Goal: Task Accomplishment & Management: Complete application form

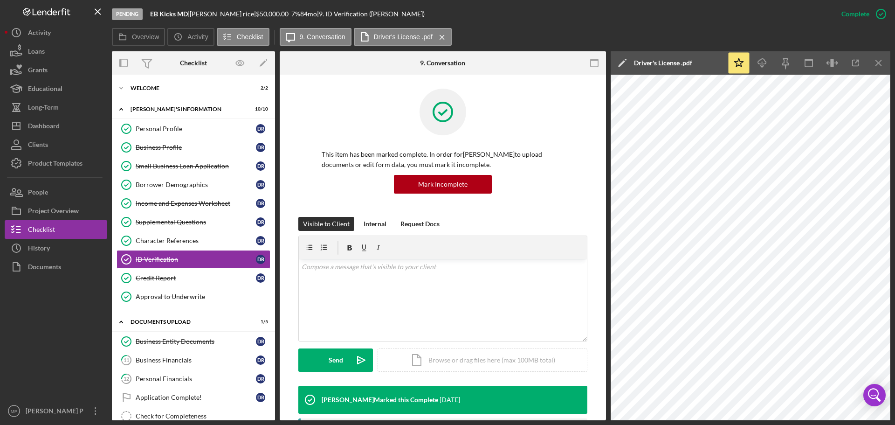
scroll to position [186, 0]
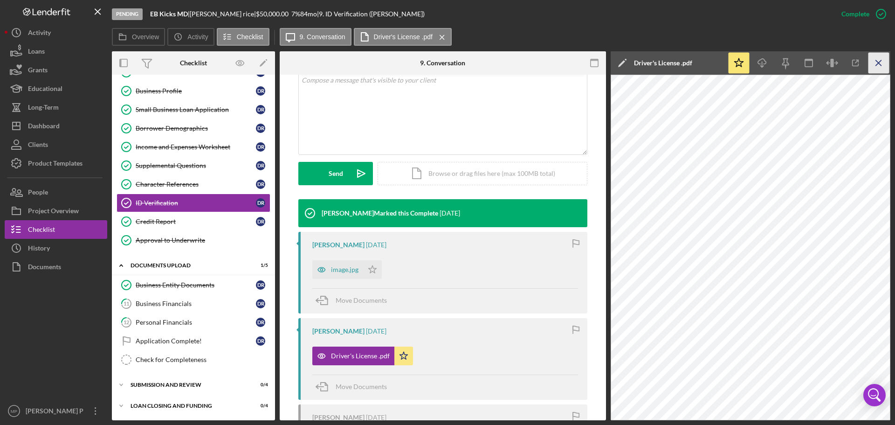
click at [876, 63] on icon "Icon/Menu Close" at bounding box center [879, 63] width 21 height 21
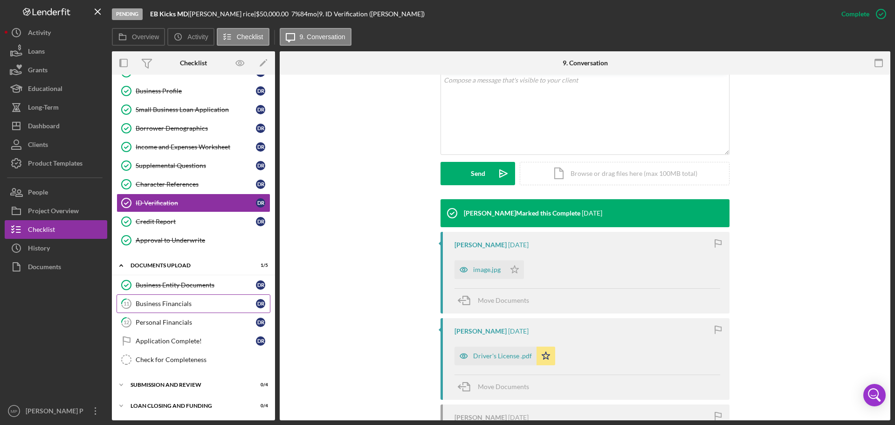
click at [175, 307] on div "Business Financials" at bounding box center [196, 303] width 120 height 7
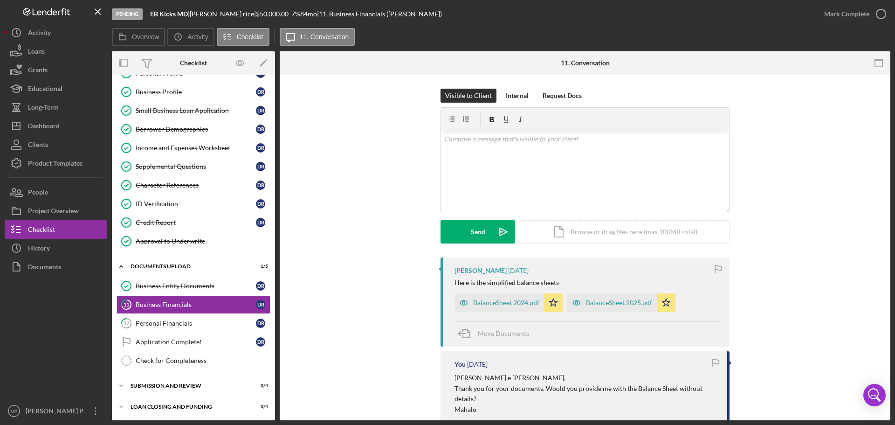
scroll to position [56, 0]
click at [846, 17] on div "Mark Complete" at bounding box center [846, 14] width 45 height 19
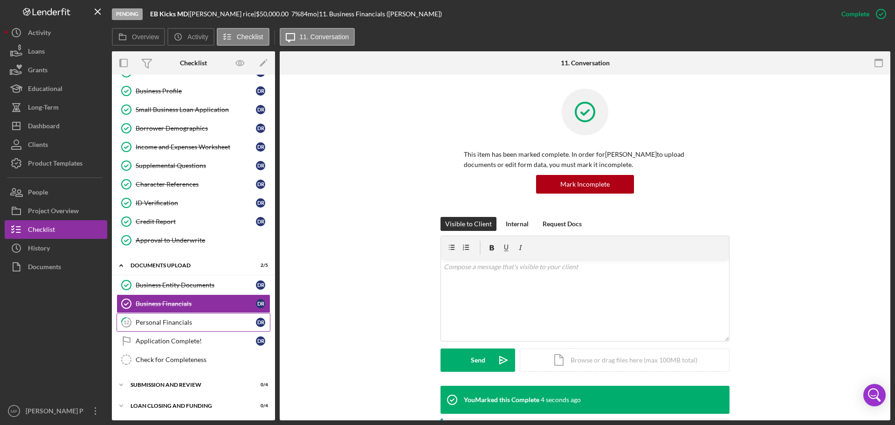
click at [163, 328] on link "12 Personal Financials d r" at bounding box center [194, 322] width 154 height 19
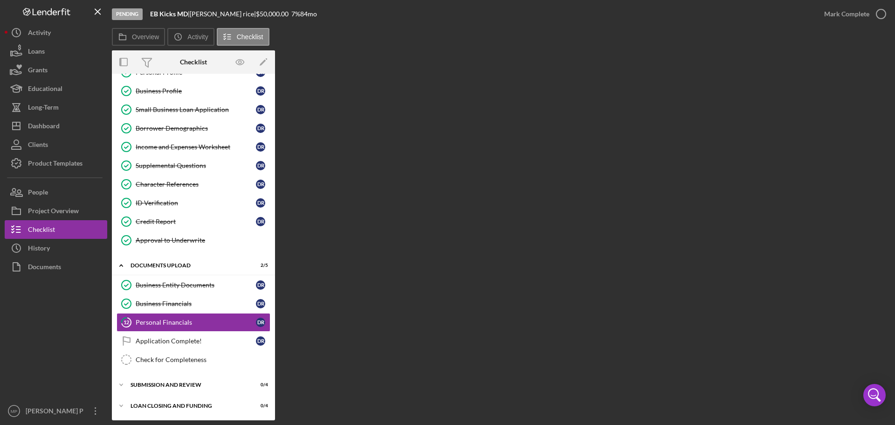
scroll to position [56, 0]
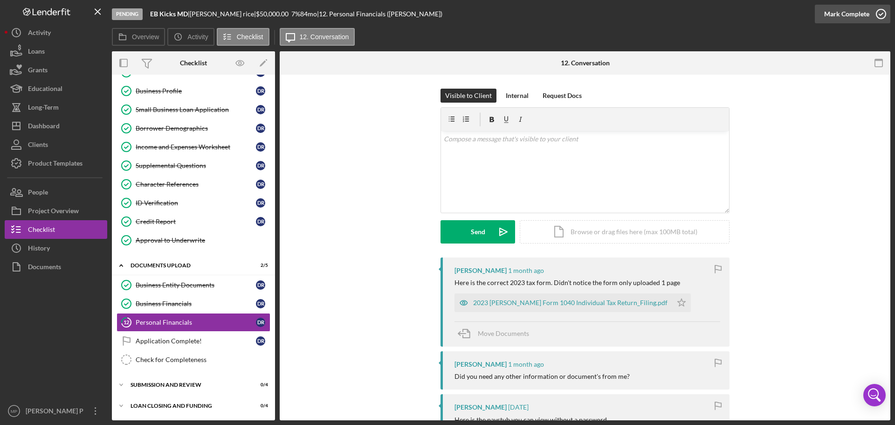
click at [830, 12] on div "Mark Complete" at bounding box center [846, 14] width 45 height 19
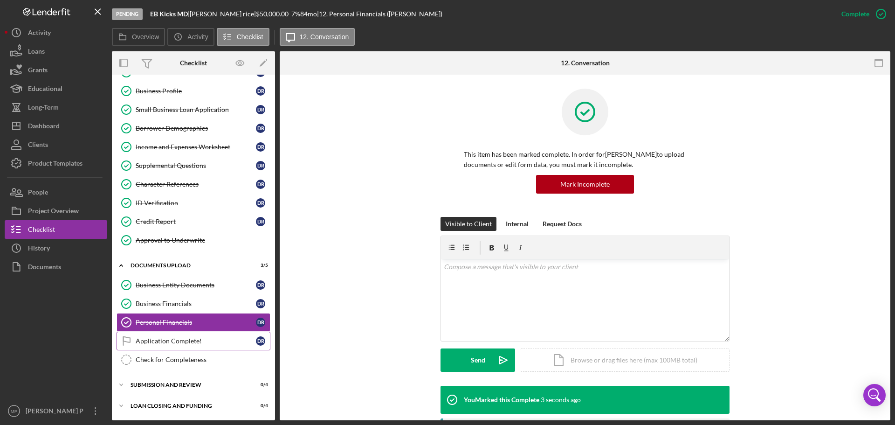
click at [175, 339] on div "Application Complete!" at bounding box center [196, 340] width 120 height 7
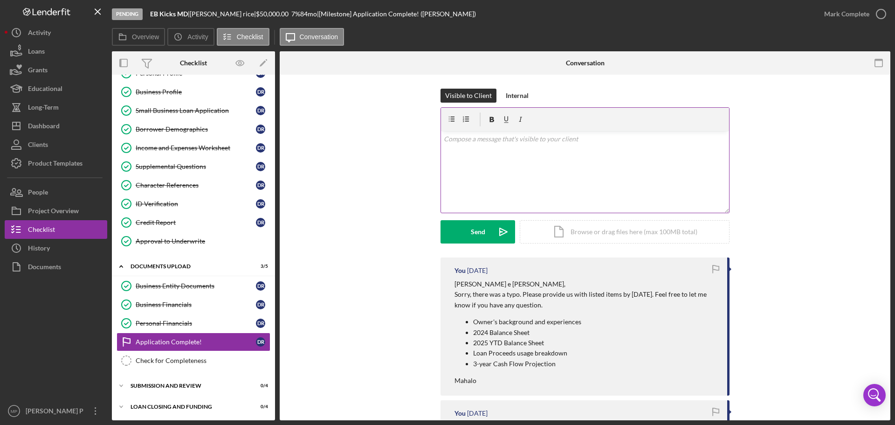
scroll to position [56, 0]
click at [480, 152] on div "v Color teal Color pink Remove color Add row above Add row below Add column bef…" at bounding box center [585, 172] width 288 height 82
click at [514, 98] on div "Internal" at bounding box center [517, 96] width 23 height 14
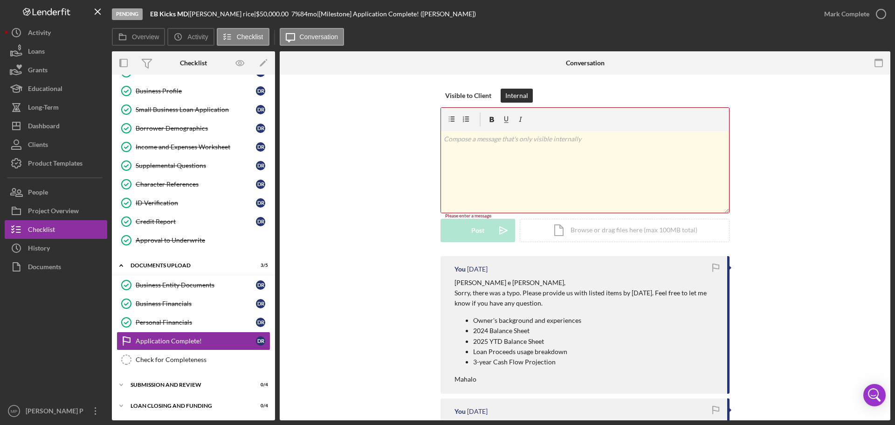
click at [486, 141] on p at bounding box center [585, 139] width 283 height 10
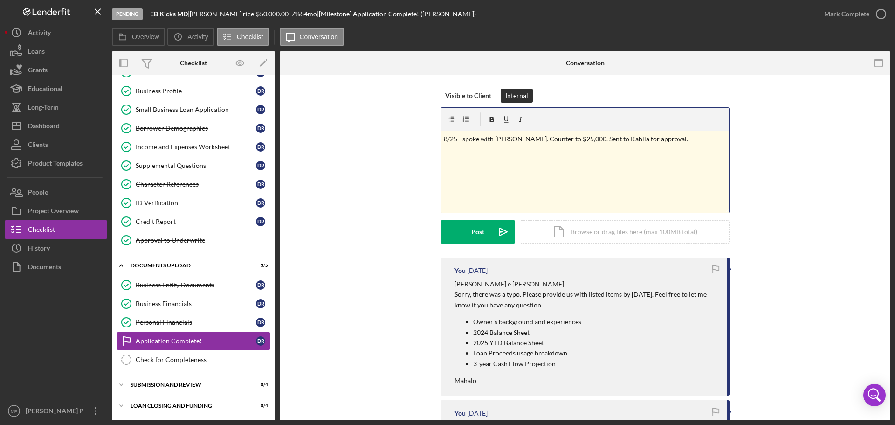
click at [664, 137] on p "8/25 - spoke with [PERSON_NAME]. Counter to $25,000. Sent to Kahlia for approva…" at bounding box center [585, 139] width 283 height 10
click at [559, 183] on p "needs inventory for bulk order (cheeper) and" at bounding box center [592, 182] width 269 height 10
click at [585, 182] on p "needs inventory for bulk order (cheaper) and" at bounding box center [592, 182] width 269 height 10
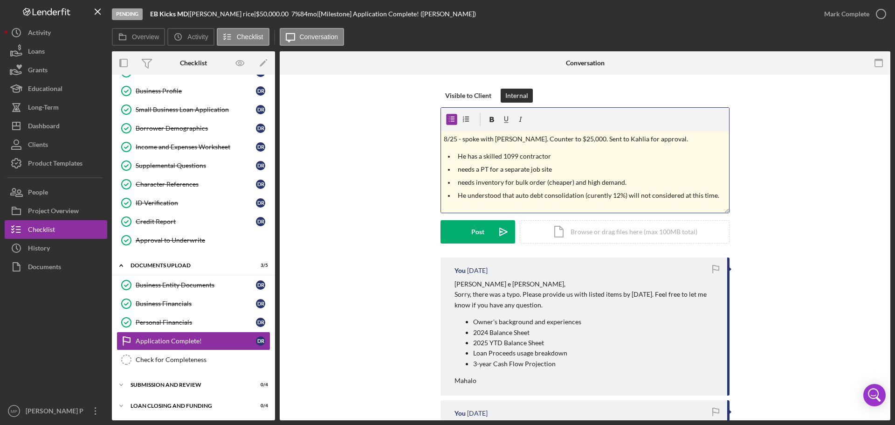
click at [593, 198] on p "He understood that auto debt consolidation (curently 12%) will not considered a…" at bounding box center [592, 195] width 269 height 10
click at [481, 206] on p "He understood that auto debt consolidation (currently 12%) will not be consider…" at bounding box center [592, 200] width 269 height 21
drag, startPoint x: 474, startPoint y: 232, endPoint x: 490, endPoint y: 180, distance: 53.7
click at [515, 182] on form "v Color teal Color pink Remove color Add row above Add row below Add column bef…" at bounding box center [585, 175] width 289 height 136
click at [460, 170] on p "needs a PT for a separate job site" at bounding box center [592, 169] width 269 height 10
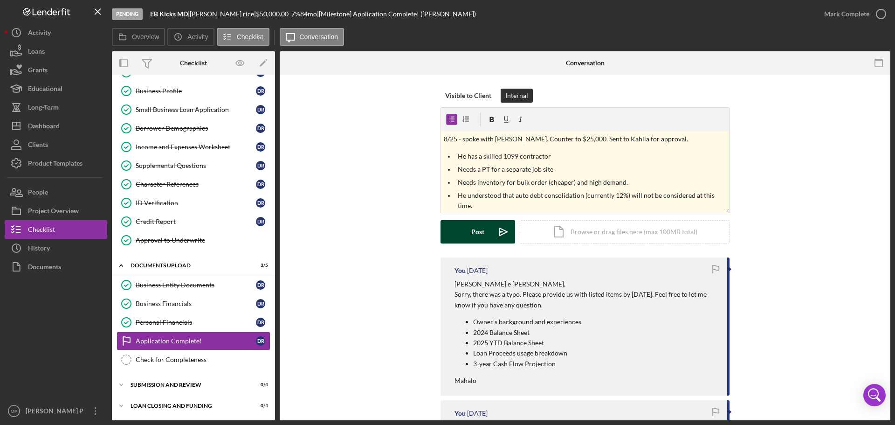
click at [481, 234] on div "Post" at bounding box center [477, 231] width 13 height 23
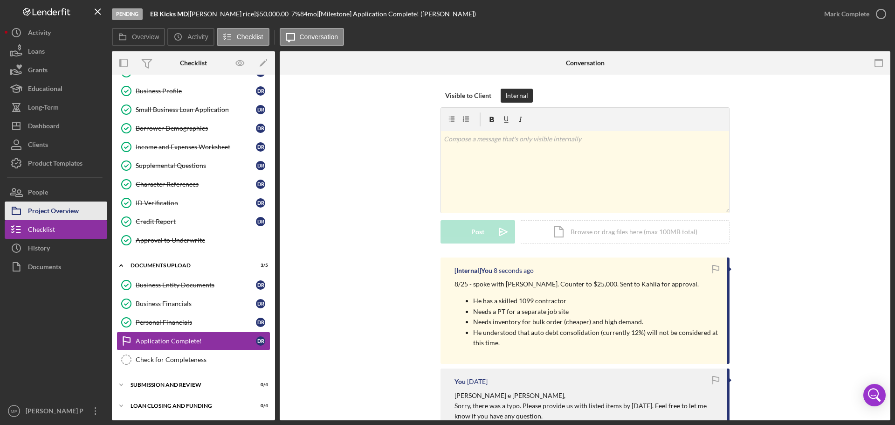
click at [68, 207] on div "Project Overview" at bounding box center [53, 211] width 51 height 21
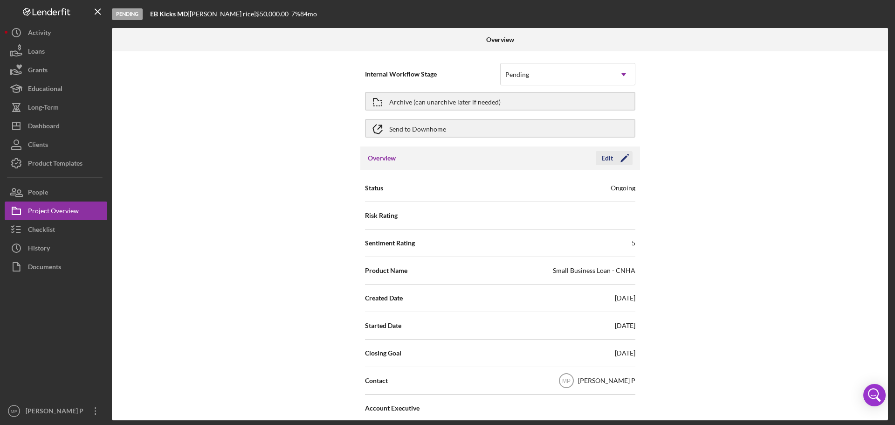
click at [608, 158] on div "Edit" at bounding box center [607, 158] width 12 height 14
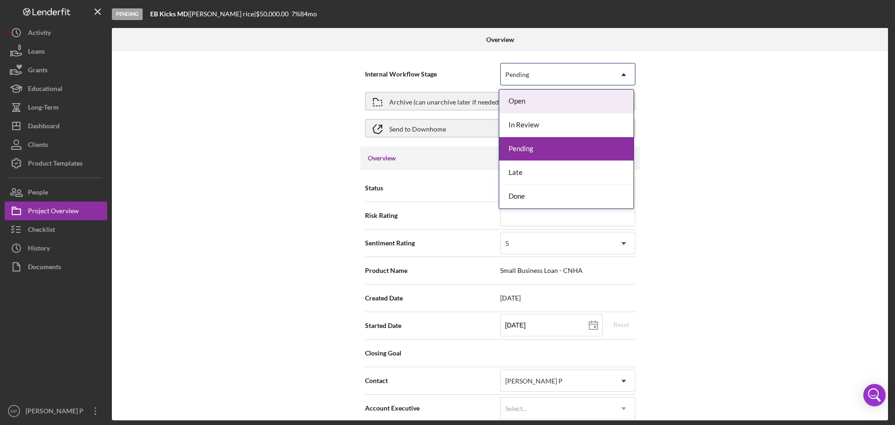
click at [624, 76] on icon "Icon/Dropdown Arrow" at bounding box center [624, 74] width 22 height 22
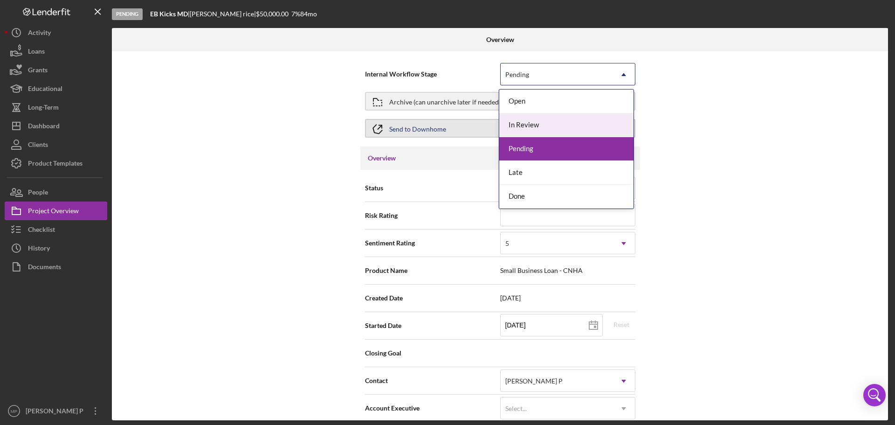
click at [608, 127] on div "In Review" at bounding box center [566, 125] width 134 height 24
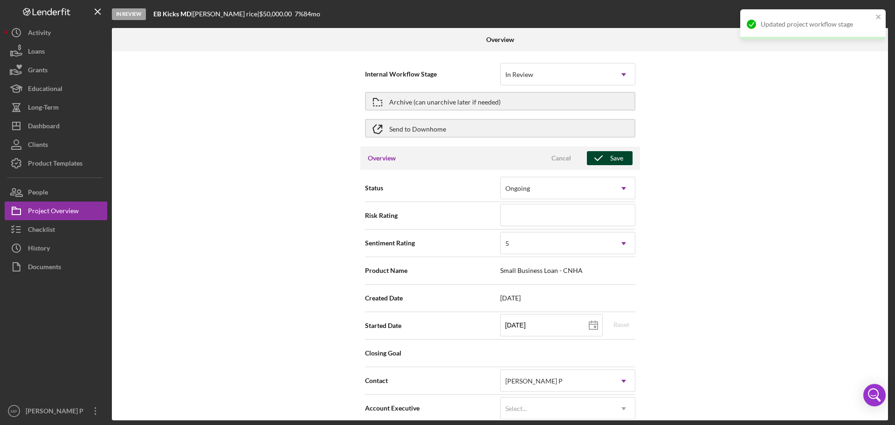
click at [620, 160] on div "Save" at bounding box center [616, 158] width 13 height 14
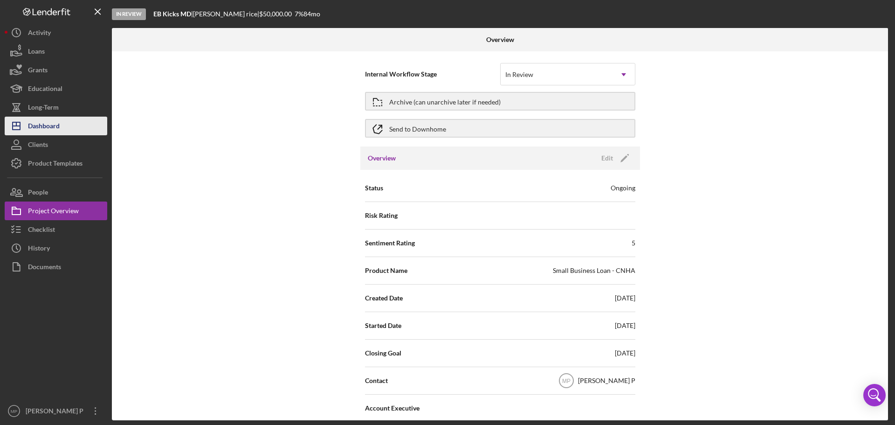
click at [59, 126] on div "Dashboard" at bounding box center [44, 127] width 32 height 21
